Goal: Task Accomplishment & Management: Use online tool/utility

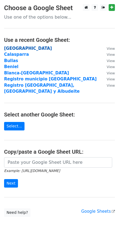
click at [10, 49] on strong "Cartagena" at bounding box center [28, 48] width 48 height 5
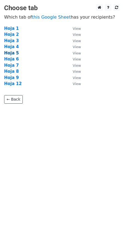
click at [9, 55] on strong "Hoja 5" at bounding box center [11, 53] width 15 height 5
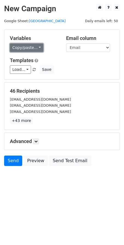
click at [23, 49] on link "Copy/paste..." at bounding box center [26, 47] width 33 height 8
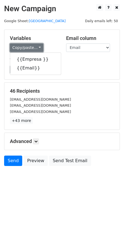
click at [23, 49] on link "Copy/paste..." at bounding box center [26, 47] width 33 height 8
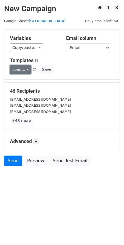
click at [20, 68] on link "Load..." at bounding box center [20, 69] width 21 height 8
click at [24, 80] on link "Mail servicios" at bounding box center [31, 82] width 43 height 9
click at [37, 141] on icon at bounding box center [35, 141] width 3 height 3
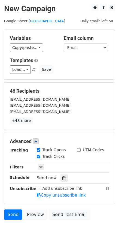
click at [81, 232] on body "New Campaign Daily emails left: 50 Google Sheet: Cartagena Variables Copy/paste…" at bounding box center [59, 124] width 119 height 240
click at [68, 229] on body "New Campaign Daily emails left: 50 Google Sheet: Cartagena Variables Copy/paste…" at bounding box center [59, 124] width 119 height 240
click at [14, 212] on link "Send" at bounding box center [13, 214] width 18 height 10
